Goal: Find specific page/section: Find specific page/section

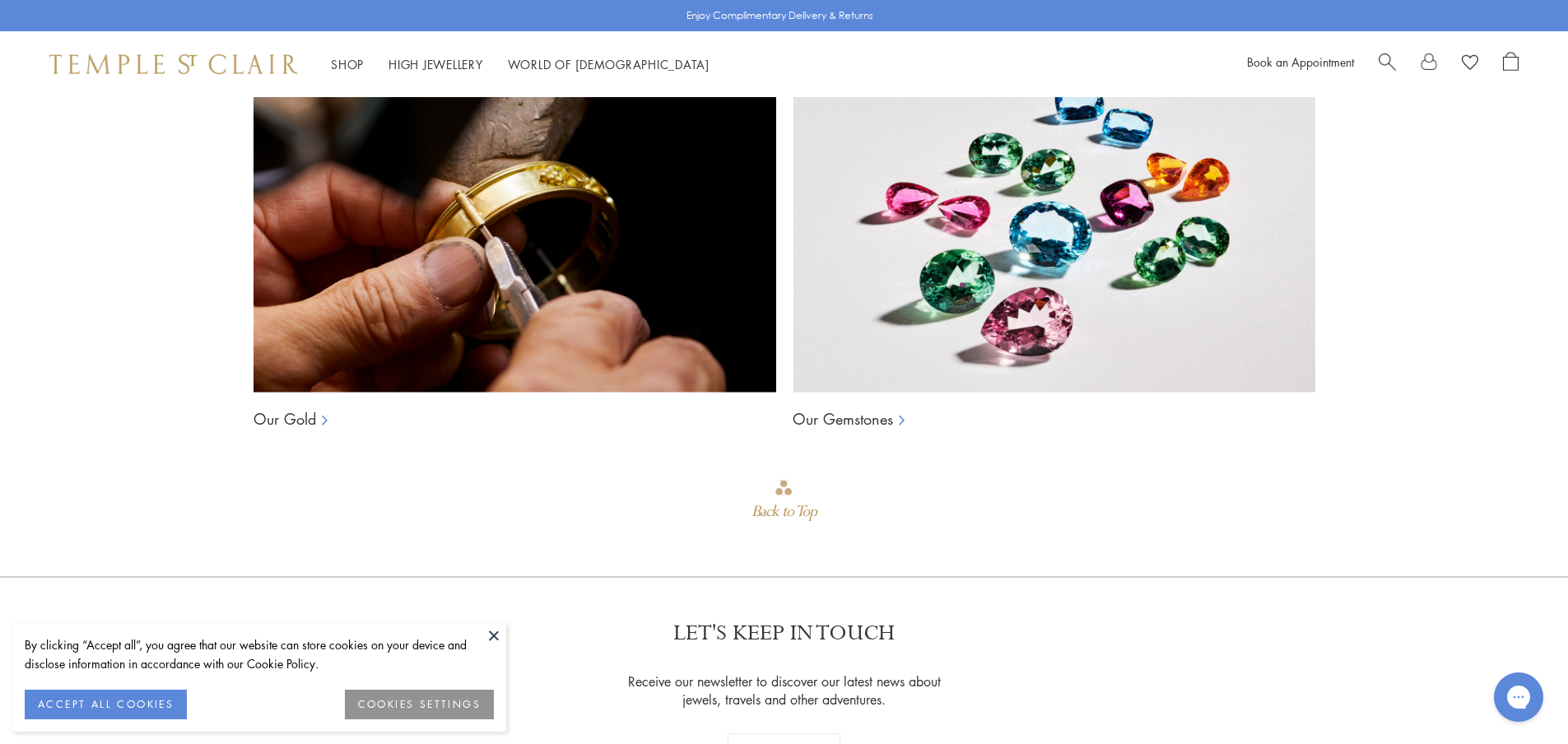
scroll to position [1662, 0]
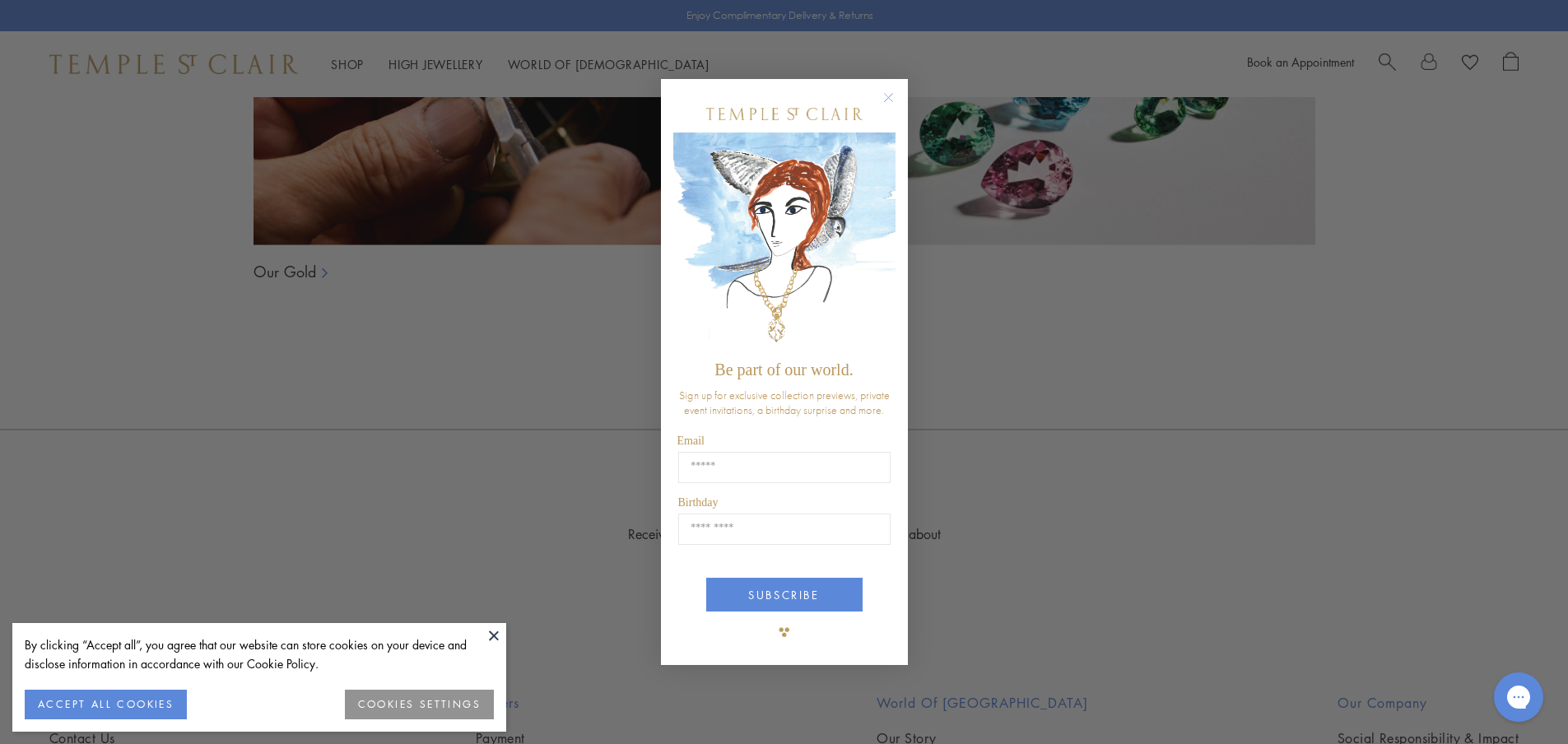
click at [841, 269] on img "POPUP Form" at bounding box center [784, 243] width 222 height 220
click at [887, 91] on circle "Close dialog" at bounding box center [888, 97] width 19 height 19
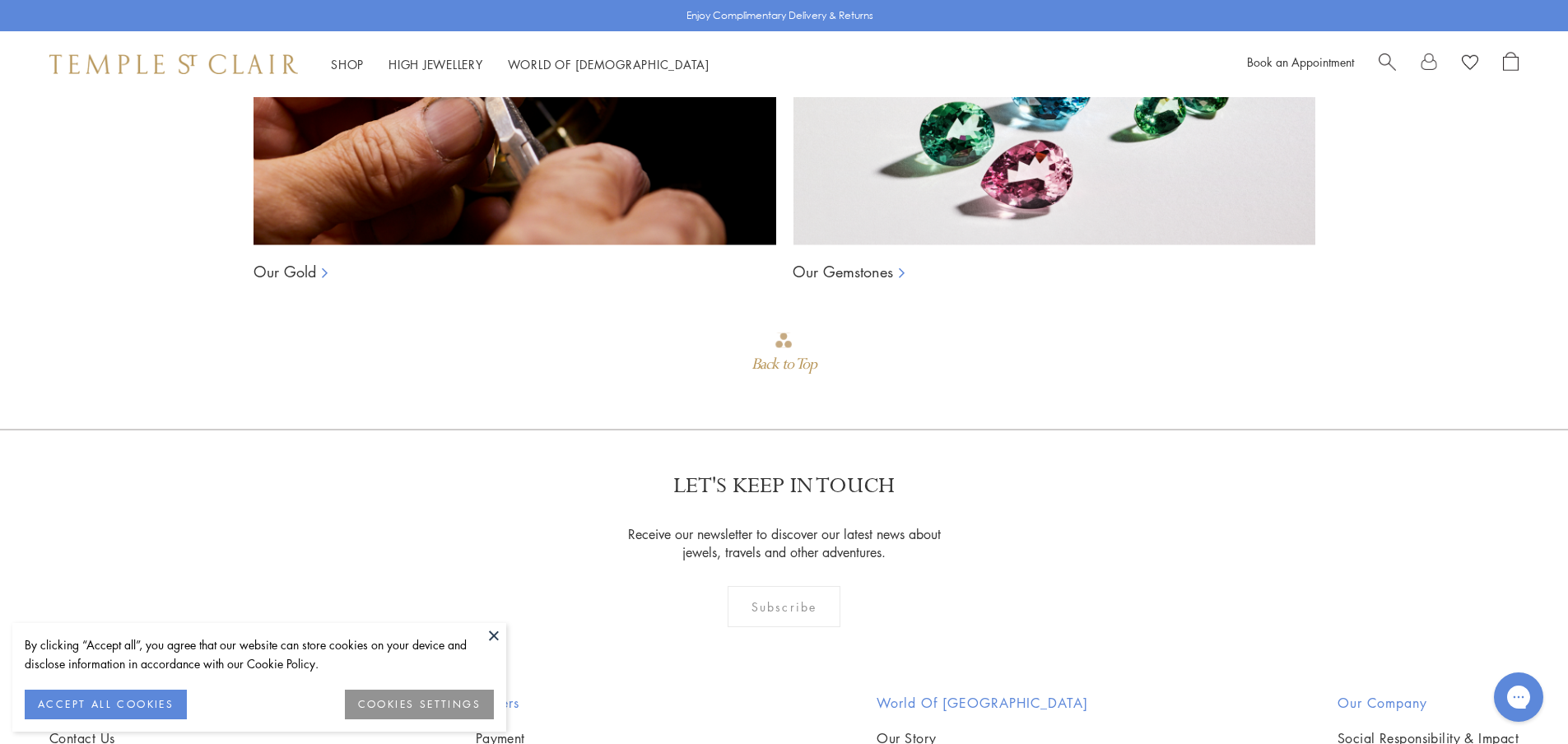
click at [400, 713] on button "COOKIES SETTINGS" at bounding box center [419, 704] width 149 height 30
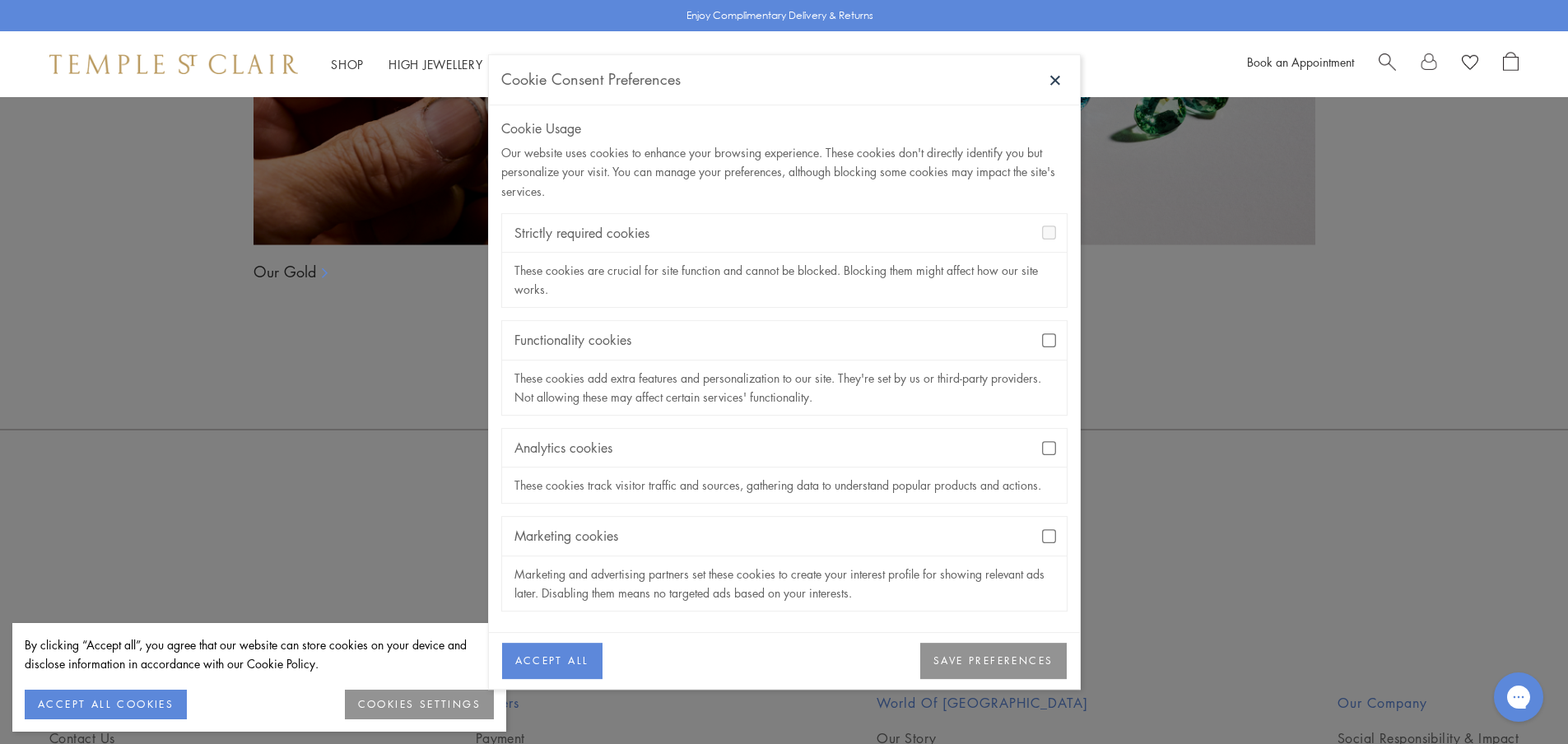
click at [1057, 83] on button at bounding box center [1055, 79] width 25 height 25
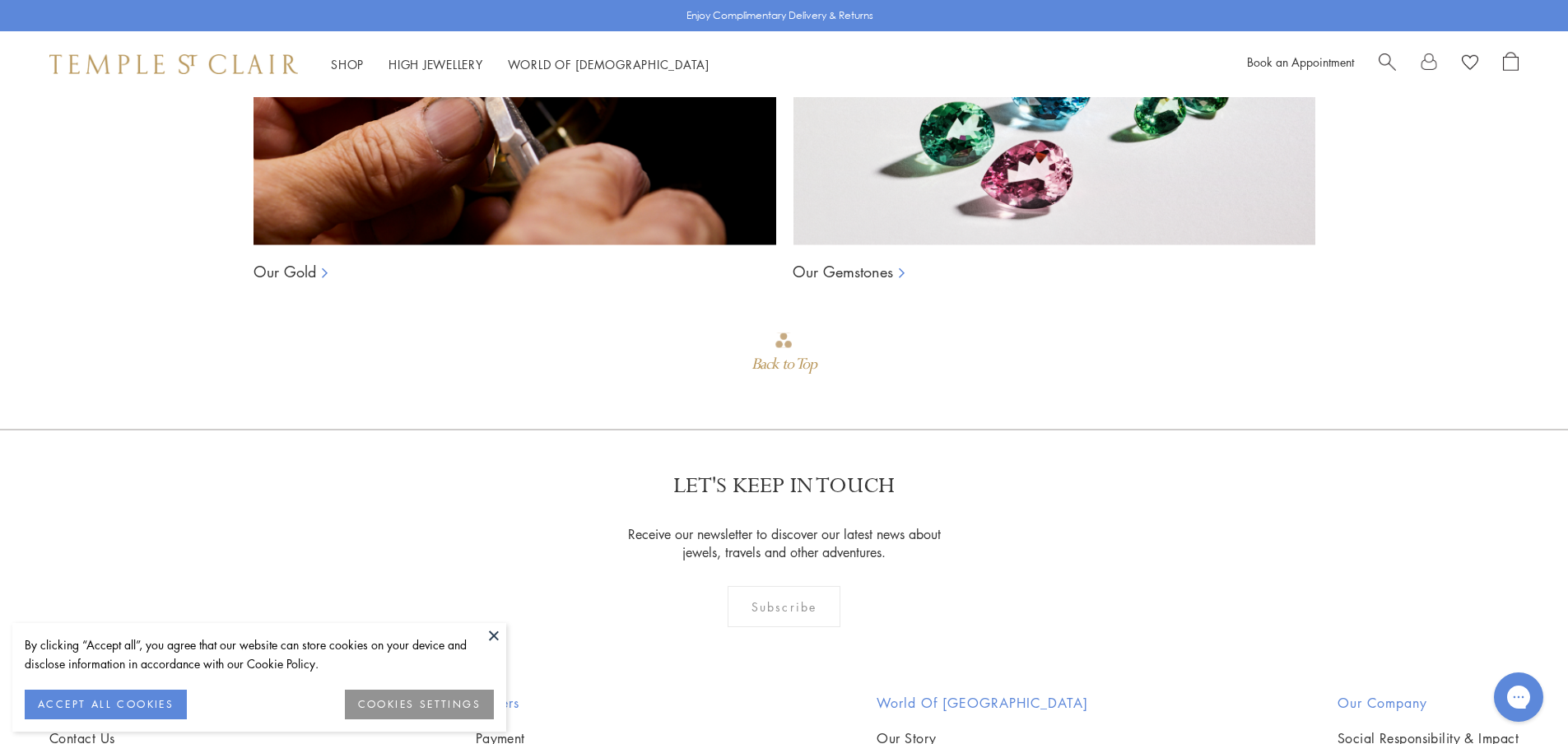
click at [441, 706] on button "COOKIES SETTINGS" at bounding box center [419, 704] width 149 height 30
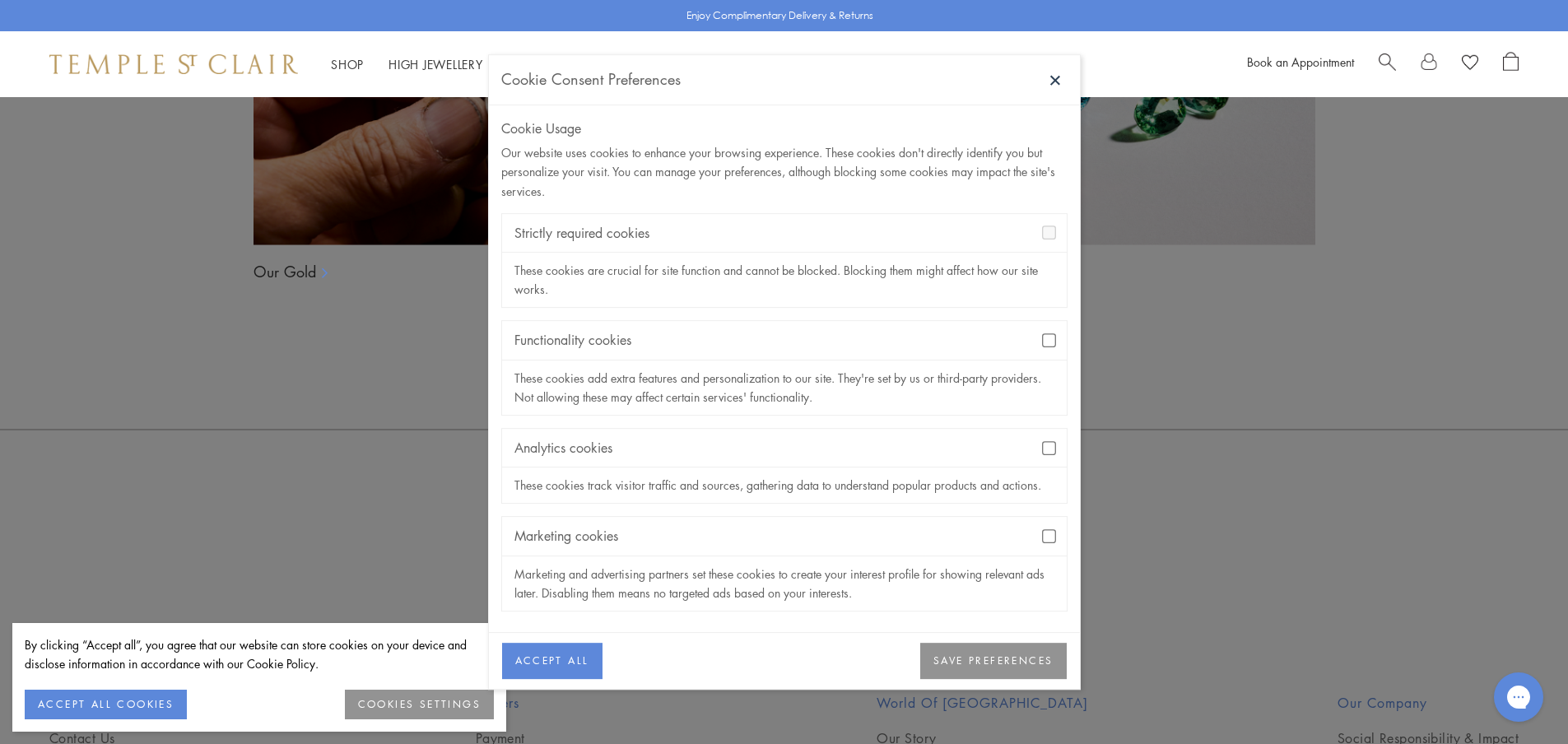
click at [146, 711] on button "ACCEPT ALL COOKIES" at bounding box center [106, 704] width 162 height 30
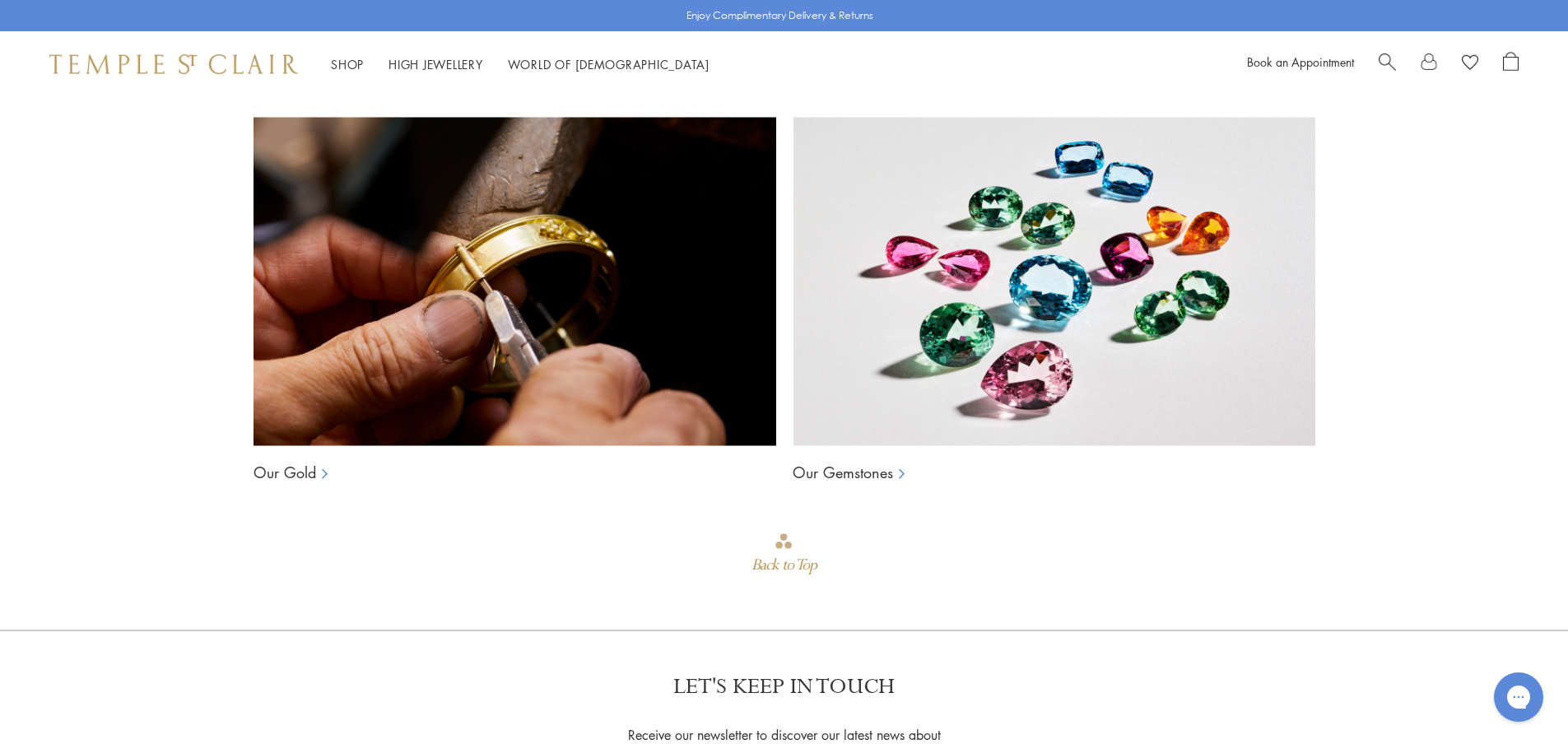
scroll to position [1297, 0]
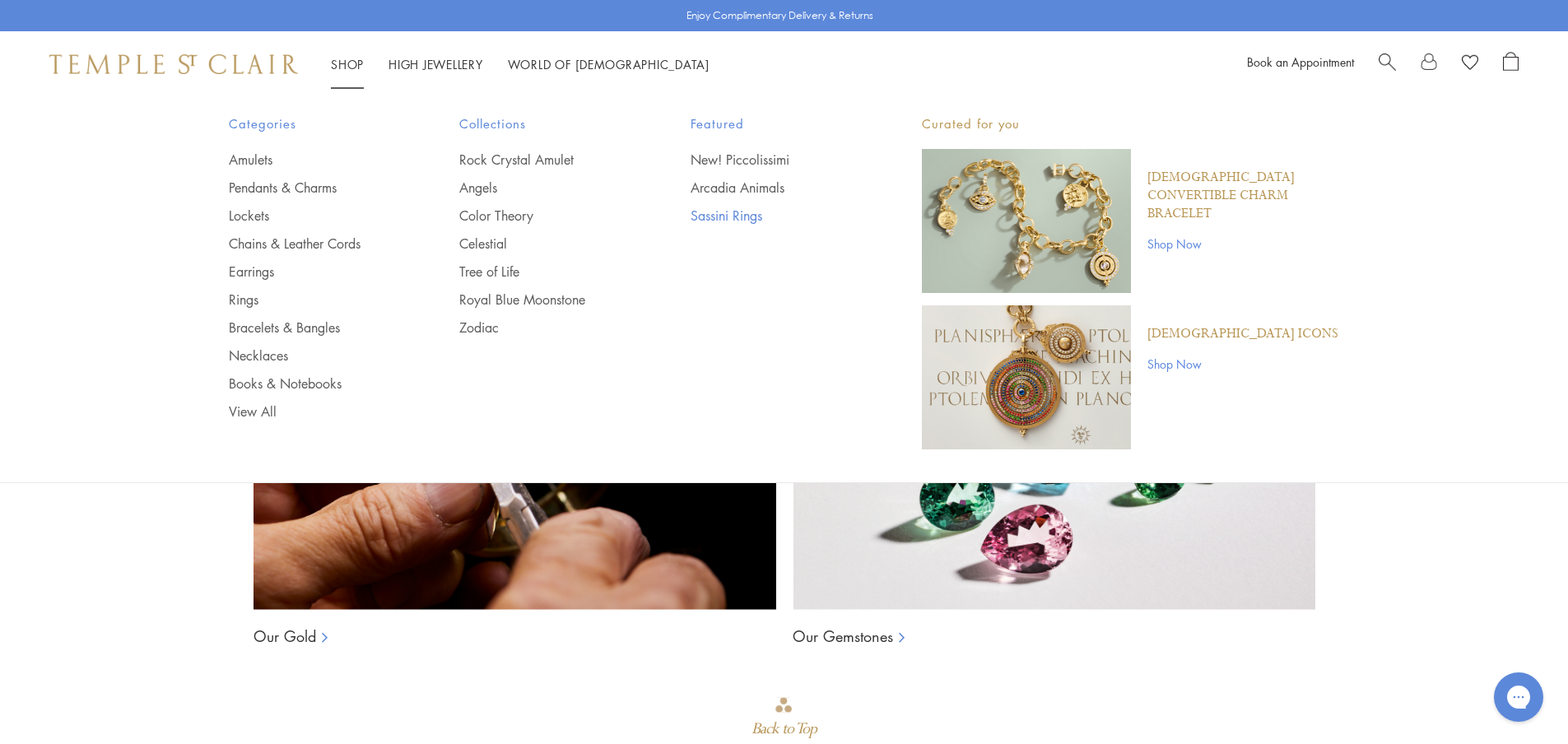
click at [735, 214] on link "Sassini Rings" at bounding box center [772, 216] width 165 height 18
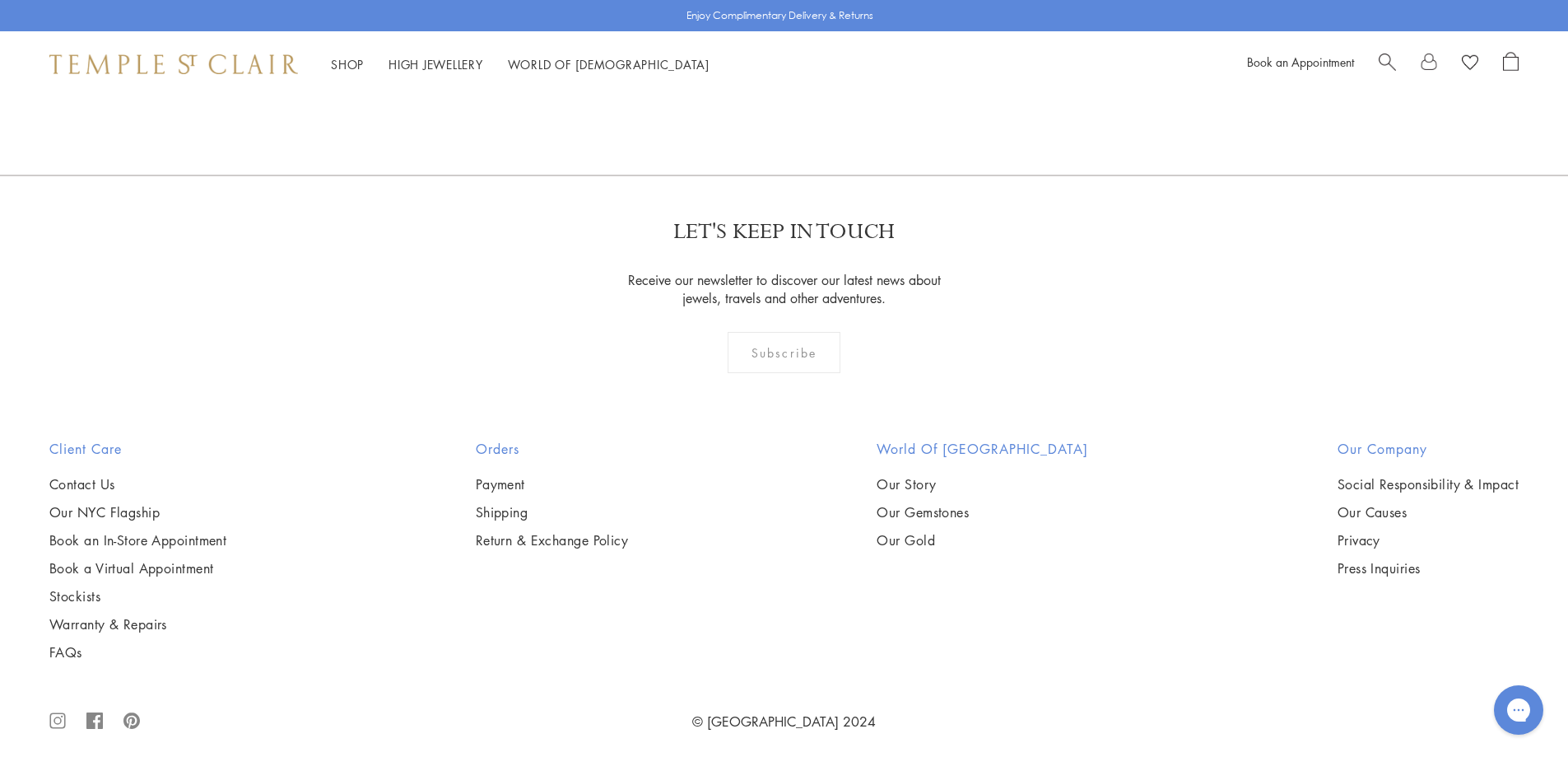
scroll to position [5126, 0]
